Goal: Task Accomplishment & Management: Manage account settings

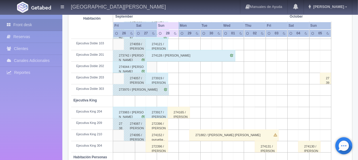
scroll to position [217, 0]
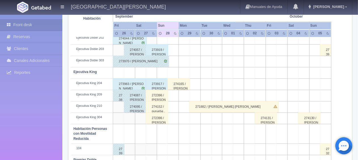
click at [204, 107] on div "271882 / Juan Manuel Jesus Aguilar" at bounding box center [233, 106] width 89 height 11
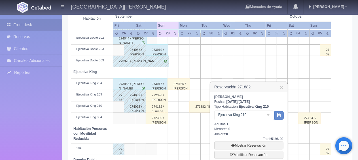
scroll to position [246, 0]
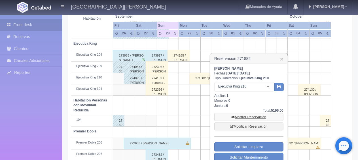
click at [254, 117] on link "Mostrar Reservación" at bounding box center [248, 117] width 69 height 8
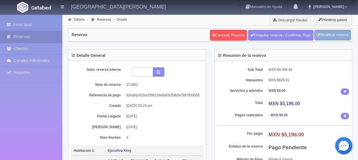
click at [325, 40] on link "Modificar reserva" at bounding box center [332, 35] width 37 height 10
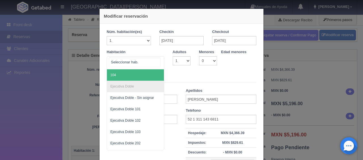
scroll to position [142, 0]
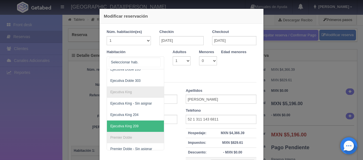
click at [141, 126] on span "Ejecutiva King 209" at bounding box center [154, 125] width 95 height 11
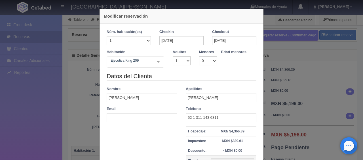
checkbox input "false"
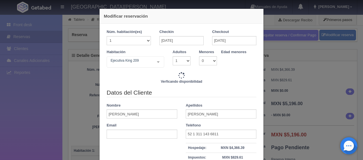
type input "5196.00"
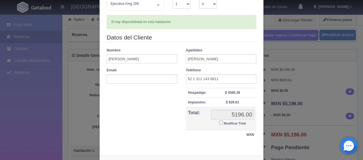
scroll to position [81, 0]
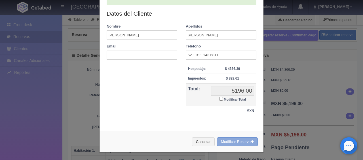
click at [231, 142] on button "Modificar Reserva" at bounding box center [237, 141] width 41 height 9
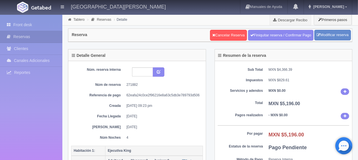
scroll to position [113, 0]
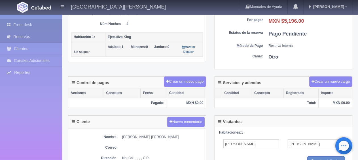
click at [41, 22] on link "Front desk" at bounding box center [31, 25] width 62 height 12
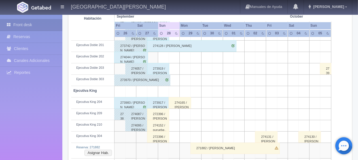
scroll to position [227, 0]
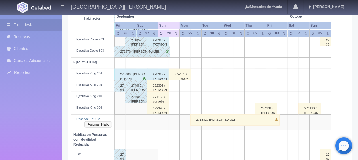
click at [97, 124] on button "Asignar Hab." at bounding box center [98, 124] width 28 height 6
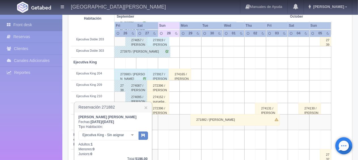
click at [131, 135] on div at bounding box center [132, 135] width 11 height 9
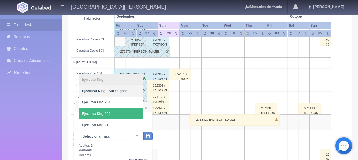
click at [124, 117] on span "Ejecutiva King 209" at bounding box center [111, 113] width 64 height 11
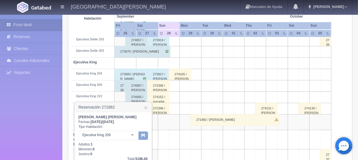
click at [139, 136] on button "button" at bounding box center [143, 135] width 9 height 9
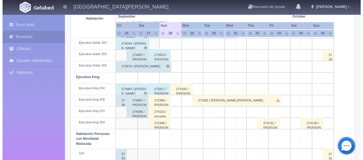
scroll to position [212, 0]
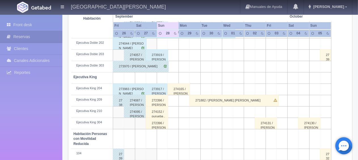
click at [168, 113] on tr "Ejecutiva King 210 274095 / Michelle Mailhot 274152 / purueba ." at bounding box center [210, 111] width 278 height 11
click at [173, 113] on td at bounding box center [173, 111] width 11 height 11
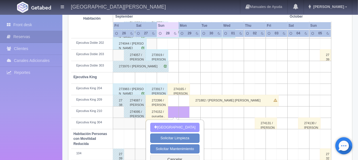
click at [171, 130] on button "[GEOGRAPHIC_DATA]" at bounding box center [174, 126] width 49 height 9
type input "[DATE]"
type input "29-09-2025"
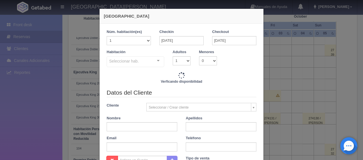
checkbox input "false"
type input "1299.00"
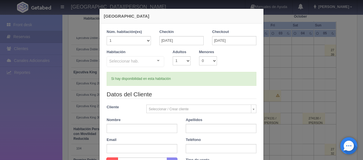
checkbox input "false"
click at [147, 128] on input "text" at bounding box center [142, 128] width 71 height 9
type input "prueba"
click at [142, 61] on div "Seleccionar hab." at bounding box center [136, 61] width 58 height 11
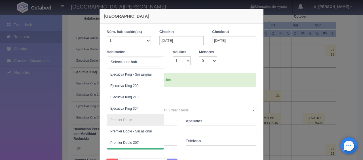
scroll to position [142, 0]
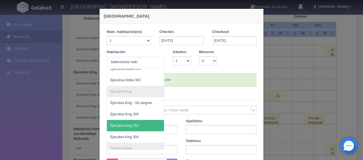
click at [142, 122] on span "Ejecutiva King 210" at bounding box center [154, 125] width 95 height 11
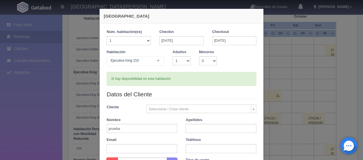
checkbox input "false"
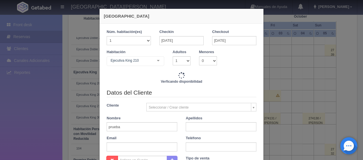
type input "1299.00"
checkbox input "false"
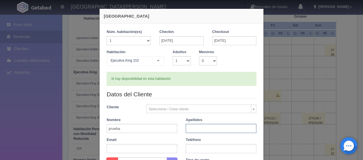
click at [201, 128] on input "text" at bounding box center [221, 128] width 71 height 9
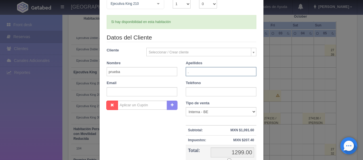
scroll to position [85, 0]
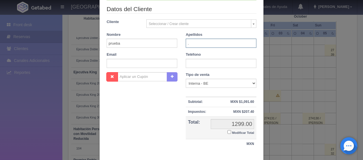
type input "."
click at [227, 131] on input "Modificar Total" at bounding box center [229, 132] width 4 height 4
checkbox input "true"
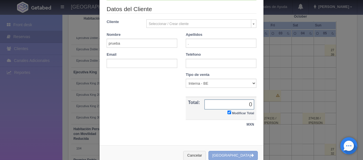
type input "0"
click at [237, 153] on button "Crear Reserva" at bounding box center [232, 155] width 49 height 9
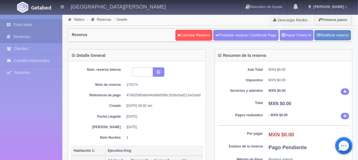
click at [52, 25] on link "Front desk" at bounding box center [31, 25] width 62 height 12
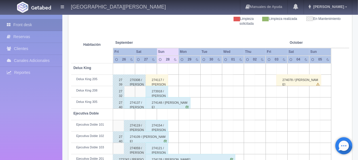
scroll to position [142, 0]
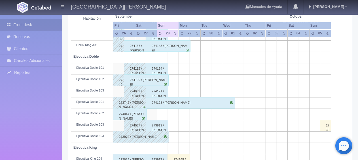
click at [136, 115] on div "274044 / Jose luis Moreno" at bounding box center [130, 113] width 34 height 11
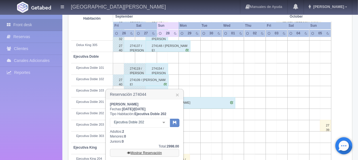
scroll to position [170, 0]
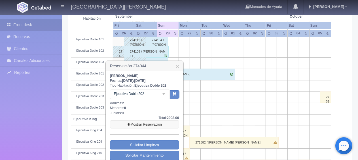
click at [144, 123] on link "Mostrar Reservación" at bounding box center [144, 124] width 69 height 8
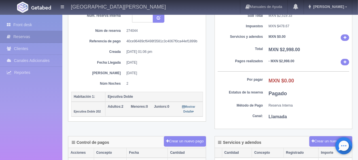
scroll to position [167, 0]
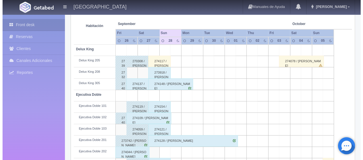
scroll to position [160, 0]
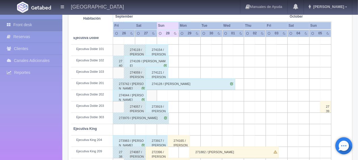
click at [152, 95] on td at bounding box center [151, 95] width 11 height 11
click at [150, 95] on td at bounding box center [151, 95] width 11 height 11
click at [149, 93] on td at bounding box center [151, 95] width 11 height 11
click at [152, 96] on td at bounding box center [151, 95] width 11 height 11
click at [153, 96] on td at bounding box center [151, 95] width 11 height 11
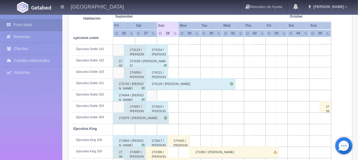
click at [152, 96] on td at bounding box center [151, 95] width 11 height 11
click at [170, 93] on td at bounding box center [173, 95] width 11 height 11
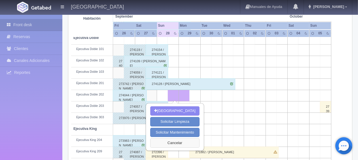
click at [176, 143] on button "Cancelar" at bounding box center [174, 142] width 49 height 9
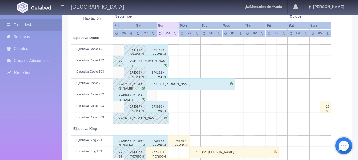
click at [162, 92] on td at bounding box center [162, 95] width 11 height 11
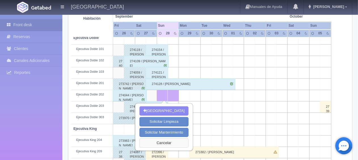
click at [160, 145] on button "Cancelar" at bounding box center [163, 142] width 49 height 9
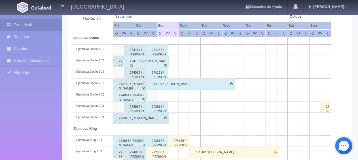
click at [152, 94] on td at bounding box center [151, 95] width 11 height 11
click at [160, 93] on td at bounding box center [162, 95] width 11 height 11
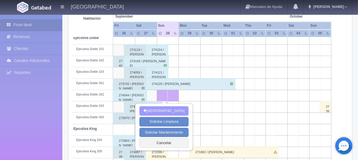
click at [154, 107] on button "Nueva Reserva" at bounding box center [163, 110] width 49 height 9
type input "[DATE]"
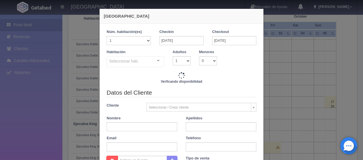
checkbox input "false"
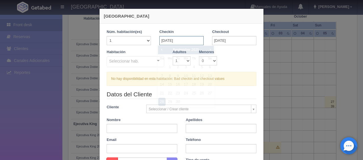
click at [177, 40] on input "[DATE]" at bounding box center [181, 40] width 44 height 9
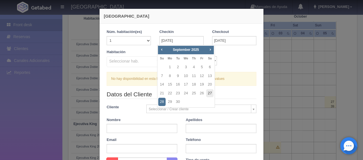
click at [208, 94] on link "27" at bounding box center [209, 93] width 7 height 8
type input "27-09-2025"
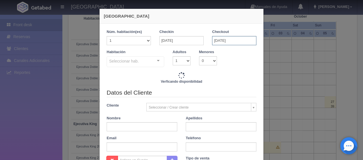
checkbox input "false"
click at [226, 41] on input "[DATE]" at bounding box center [234, 40] width 44 height 9
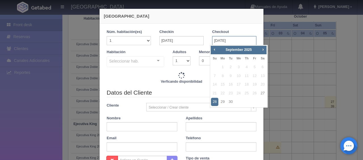
type input "1299.00"
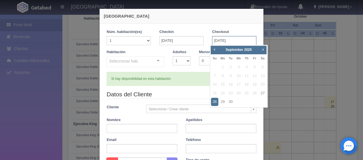
checkbox input "false"
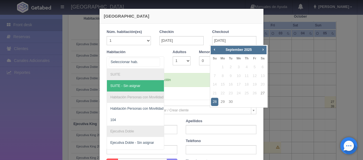
click at [156, 60] on div at bounding box center [158, 60] width 11 height 9
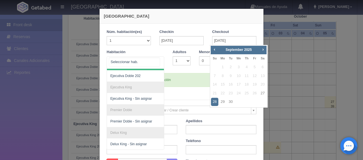
scroll to position [54, 0]
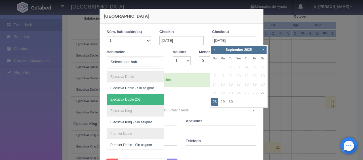
click at [136, 100] on span "Ejecutiva Doble 202" at bounding box center [125, 99] width 30 height 4
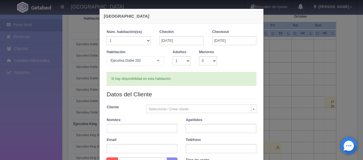
checkbox input "false"
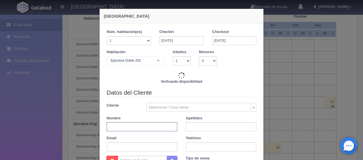
click at [147, 127] on input "text" at bounding box center [142, 126] width 71 height 9
type input "1299.00"
checkbox input "false"
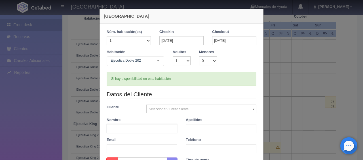
click at [155, 128] on input "text" at bounding box center [142, 128] width 71 height 9
click at [107, 129] on input "joseMoreno" at bounding box center [142, 128] width 71 height 9
click at [113, 127] on input "JoseMoreno" at bounding box center [142, 128] width 71 height 9
type input "Jose Moreno"
click at [186, 128] on input "text" at bounding box center [221, 128] width 71 height 9
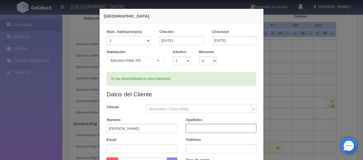
type input "."
click at [196, 145] on input "text" at bounding box center [221, 148] width 71 height 9
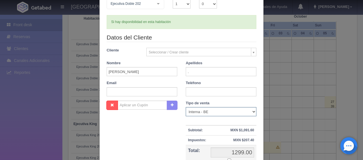
click at [194, 112] on select "Correo Electronico Interna - BE Llamada OTA Externa Otro WALK IN" at bounding box center [221, 111] width 71 height 9
select select "walkin"
click at [186, 107] on select "Correo Electronico Interna - BE Llamada OTA Externa Otro WALK IN" at bounding box center [221, 111] width 71 height 9
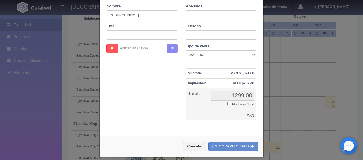
drag, startPoint x: 228, startPoint y: 102, endPoint x: 198, endPoint y: 111, distance: 31.4
click at [198, 111] on tbody "Subtotal: MXN $1,091.60 Descuento: Impuestos: MXN $207.40 Total: 1299.00 1299.0…" at bounding box center [221, 94] width 71 height 52
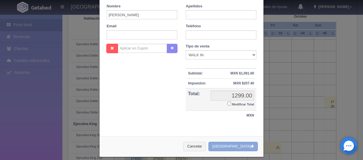
click at [229, 146] on button "Crear Reserva" at bounding box center [232, 145] width 49 height 9
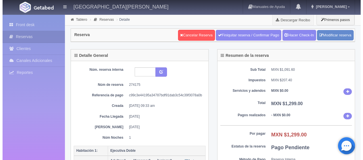
scroll to position [113, 0]
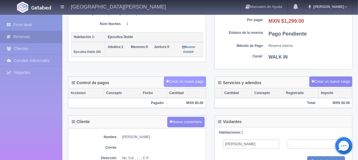
click at [198, 81] on button "Crear un nuevo pago" at bounding box center [185, 81] width 42 height 10
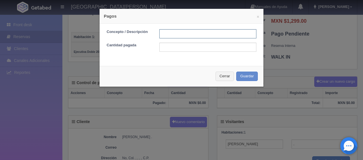
click at [185, 34] on input "text" at bounding box center [207, 33] width 97 height 9
type input "Descuento"
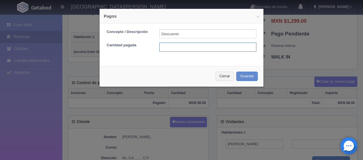
click at [193, 45] on input "text" at bounding box center [207, 47] width 97 height 9
type input "100"
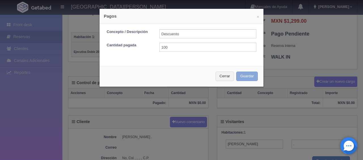
click at [248, 76] on button "Guardar" at bounding box center [247, 75] width 22 height 9
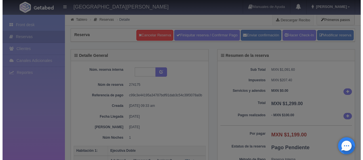
scroll to position [113, 0]
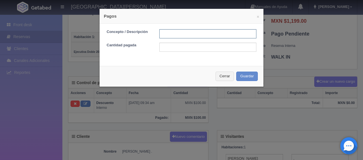
click at [168, 33] on input "text" at bounding box center [207, 33] width 97 height 9
type input "Total Efectivo"
click at [186, 42] on form "Concepto / Descripción Total Efectivo Cantidad pagada" at bounding box center [182, 40] width 150 height 22
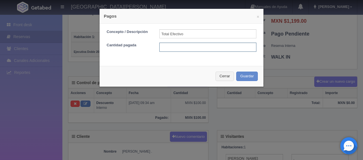
click at [183, 48] on input "text" at bounding box center [207, 47] width 97 height 9
type input "1199"
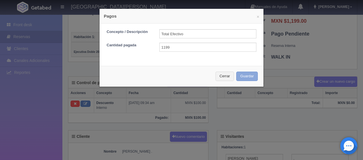
click at [243, 77] on button "Guardar" at bounding box center [247, 75] width 22 height 9
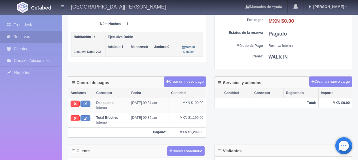
scroll to position [248, 0]
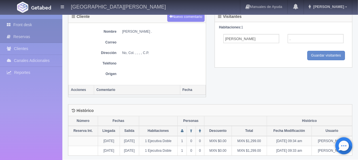
click at [39, 23] on link "Front desk" at bounding box center [31, 25] width 62 height 12
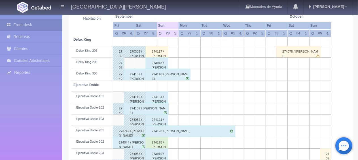
scroll to position [113, 0]
click at [158, 145] on div "274175 / [PERSON_NAME] ." at bounding box center [157, 142] width 22 height 11
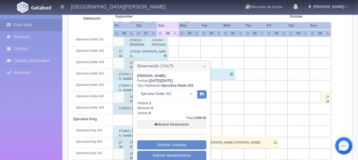
scroll to position [198, 0]
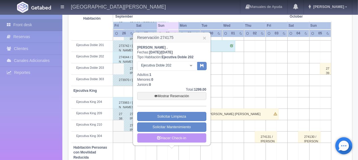
click at [175, 139] on link "Hacer Check-in" at bounding box center [171, 138] width 69 height 10
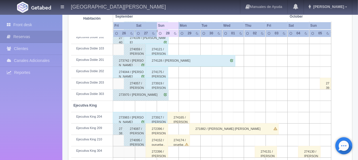
scroll to position [184, 0]
drag, startPoint x: 163, startPoint y: 72, endPoint x: 161, endPoint y: 87, distance: 14.9
click at [161, 87] on tbody "Delux King Delux King 205 273989 / Roman Gonzalez Rivera 270308 / Lucía Ruiz Va…" at bounding box center [210, 116] width 278 height 303
click at [140, 71] on div "274044 / [PERSON_NAME]" at bounding box center [129, 71] width 33 height 11
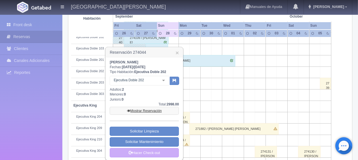
scroll to position [297, 0]
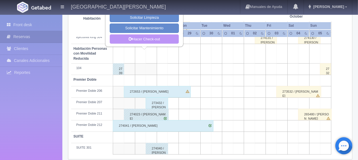
click at [144, 40] on link "Hacer Check-out" at bounding box center [144, 39] width 69 height 10
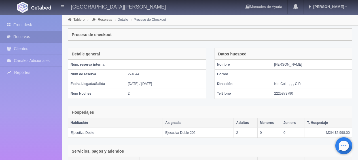
scroll to position [111, 0]
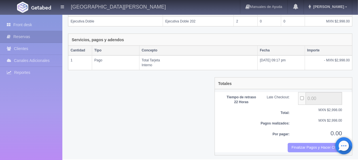
click at [310, 145] on button "Finalizar Pagos y Hacer Checkout" at bounding box center [315, 147] width 54 height 9
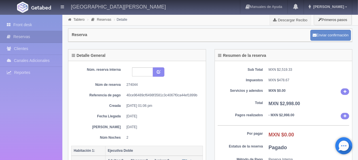
scroll to position [198, 0]
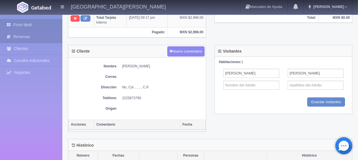
click at [23, 26] on link "Front desk" at bounding box center [31, 25] width 62 height 12
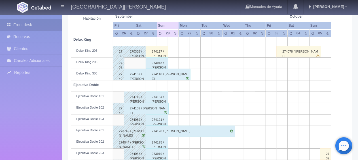
scroll to position [142, 0]
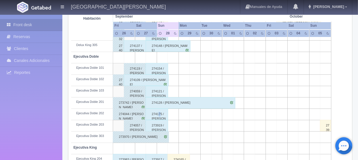
click at [159, 115] on div "274175 / [PERSON_NAME] ." at bounding box center [157, 113] width 22 height 11
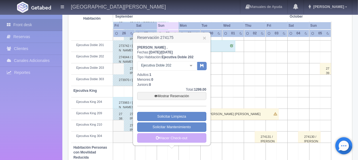
scroll to position [227, 0]
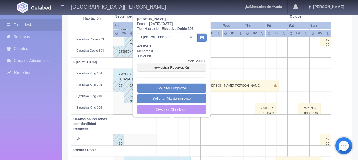
click at [168, 110] on link "Hacer Check-out" at bounding box center [171, 110] width 69 height 10
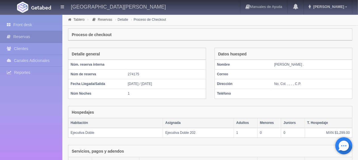
scroll to position [110, 0]
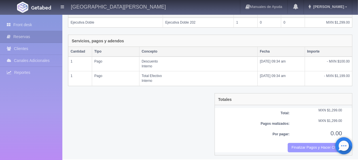
click at [303, 147] on button "Finalizar Pagos y Hacer Checkout" at bounding box center [315, 147] width 54 height 9
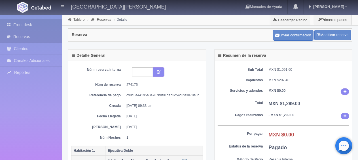
click at [26, 28] on link "Front desk" at bounding box center [31, 25] width 62 height 12
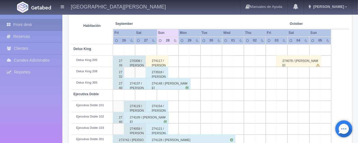
scroll to position [132, 0]
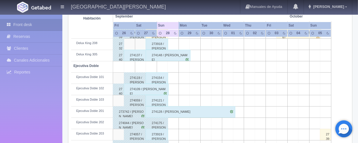
click at [152, 91] on div "274109 / Julio Cesar Taravelsi" at bounding box center [146, 89] width 45 height 11
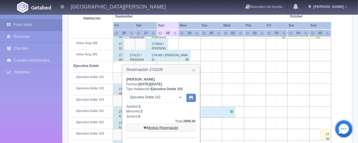
click at [160, 128] on link "Mostrar Reservación" at bounding box center [160, 128] width 69 height 8
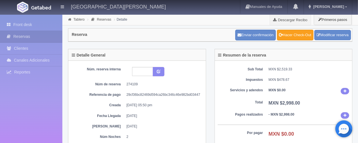
click at [298, 32] on link "Hacer Check-Out" at bounding box center [295, 35] width 37 height 11
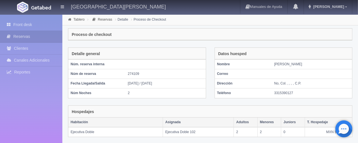
scroll to position [141, 0]
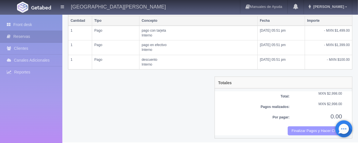
click at [313, 127] on button "Finalizar Pagos y Hacer Checkout" at bounding box center [315, 131] width 54 height 9
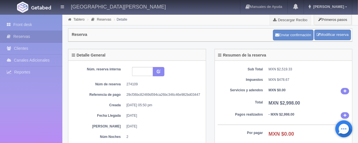
scroll to position [142, 0]
